Goal: Find specific page/section: Find specific page/section

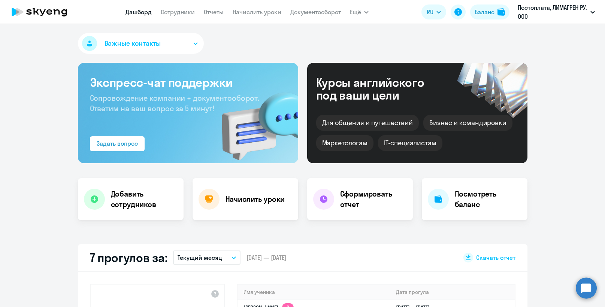
select select "30"
click at [384, 45] on div "Важные контакты" at bounding box center [303, 45] width 450 height 24
